Goal: Information Seeking & Learning: Learn about a topic

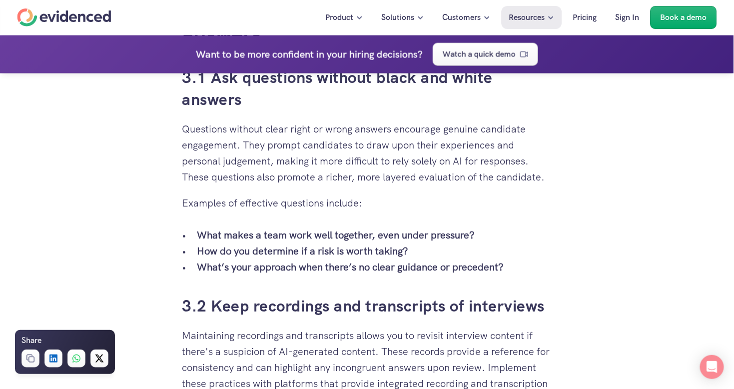
scroll to position [2098, 0]
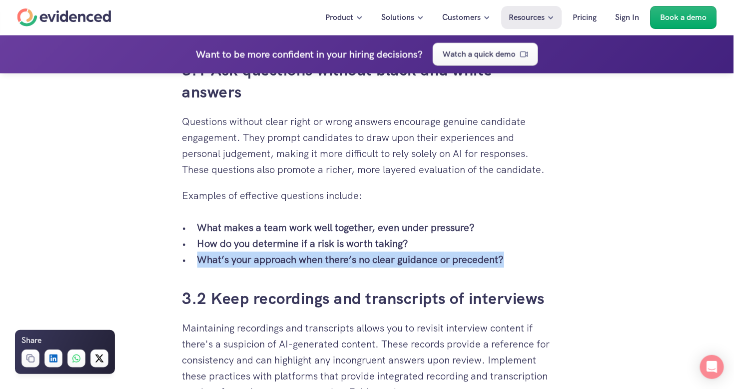
drag, startPoint x: 523, startPoint y: 259, endPoint x: 199, endPoint y: 261, distance: 323.8
click at [199, 261] on p "What’s your approach when there’s no clear guidance or precedent?" at bounding box center [374, 260] width 355 height 16
copy strong "What’s your approach when there’s no clear guidance or precedent?"
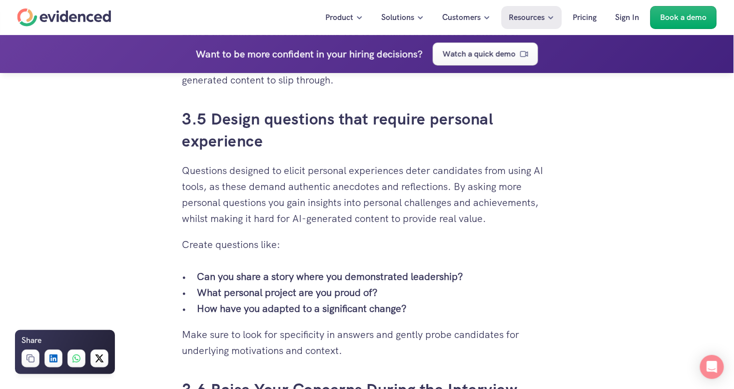
scroll to position [2798, 0]
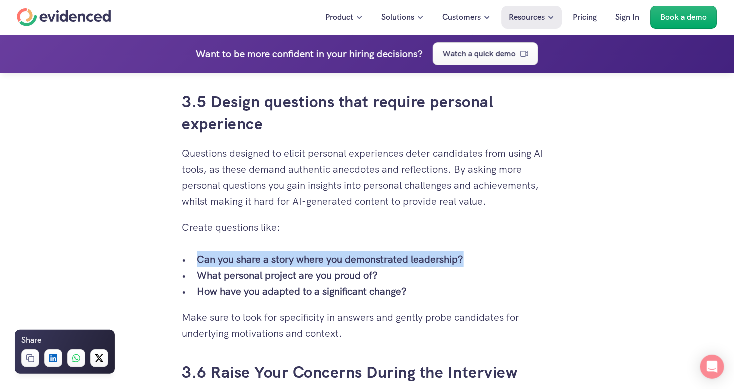
drag, startPoint x: 474, startPoint y: 257, endPoint x: 201, endPoint y: 262, distance: 272.9
click at [201, 262] on p "Can you share a story where you demonstrated leadership?" at bounding box center [374, 259] width 355 height 16
copy strong "Can you share a story where you demonstrated leadership?"
click at [324, 278] on strong "What personal project are you proud of?" at bounding box center [287, 275] width 181 height 13
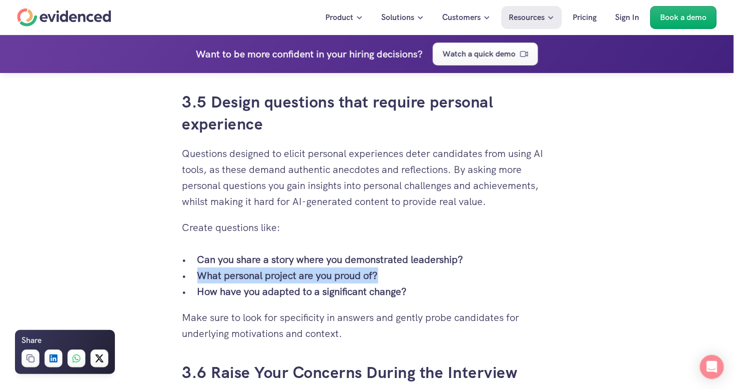
drag, startPoint x: 389, startPoint y: 274, endPoint x: 200, endPoint y: 274, distance: 188.4
click at [200, 274] on p "What personal project are you proud of?" at bounding box center [374, 275] width 355 height 16
copy strong "What personal project are you proud of?"
drag, startPoint x: 349, startPoint y: 284, endPoint x: 366, endPoint y: 291, distance: 18.8
click at [349, 285] on strong "How have you adapted to a significant change?" at bounding box center [302, 291] width 210 height 13
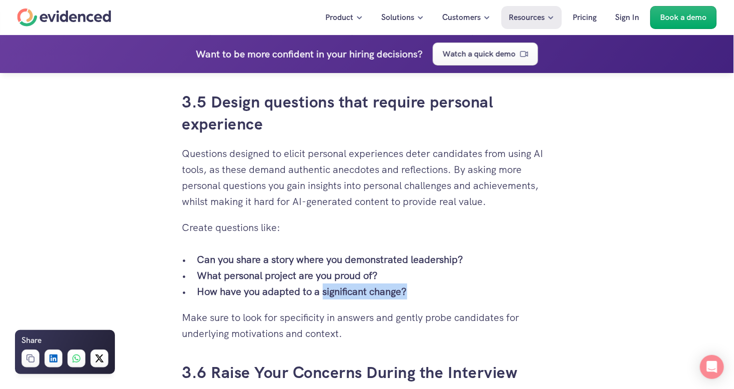
drag, startPoint x: 433, startPoint y: 293, endPoint x: 322, endPoint y: 292, distance: 110.9
click at [322, 292] on p "How have you adapted to a significant change?" at bounding box center [374, 291] width 355 height 16
copy strong "significant change?"
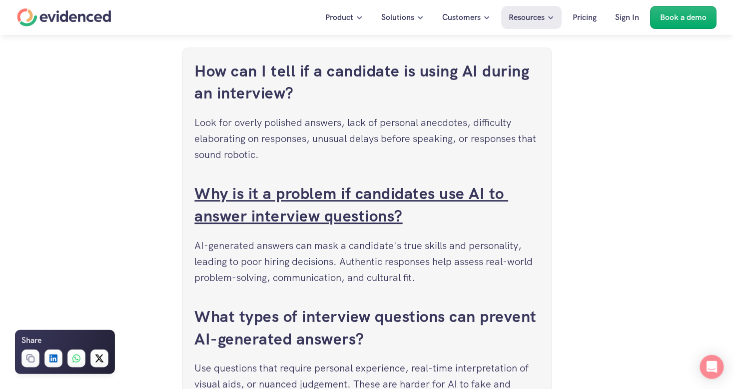
scroll to position [3897, 0]
